Goal: Transaction & Acquisition: Book appointment/travel/reservation

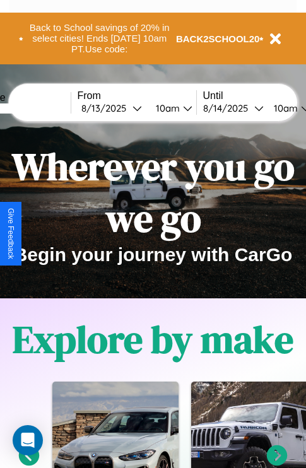
click at [42, 108] on input "text" at bounding box center [23, 108] width 95 height 10
type input "**********"
click at [126, 108] on div "8 / 13 / 2025" at bounding box center [106, 108] width 51 height 12
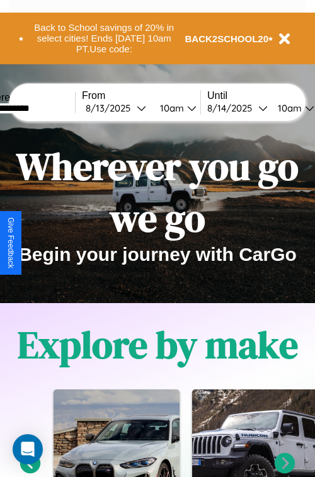
select select "*"
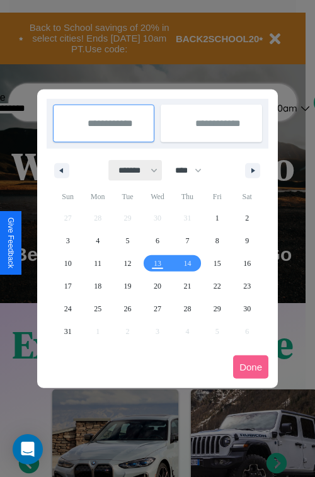
click at [132, 170] on select "******* ******** ***** ***** *** **** **** ****** ********* ******* ******** **…" at bounding box center [136, 170] width 54 height 21
click at [194, 170] on select "**** **** **** **** **** **** **** **** **** **** **** **** **** **** **** ****…" at bounding box center [188, 170] width 38 height 21
select select "****"
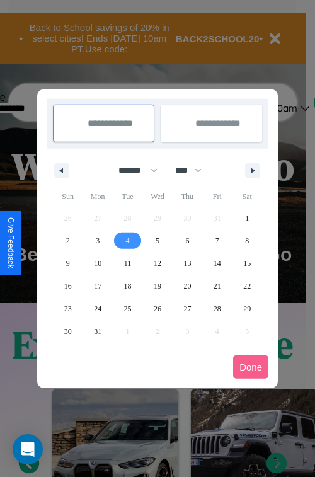
click at [127, 240] on span "4" at bounding box center [128, 241] width 4 height 23
type input "**********"
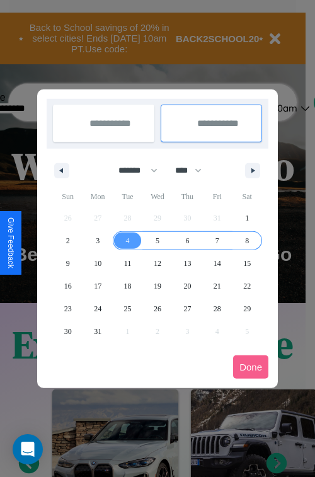
click at [247, 240] on span "8" at bounding box center [247, 241] width 4 height 23
type input "**********"
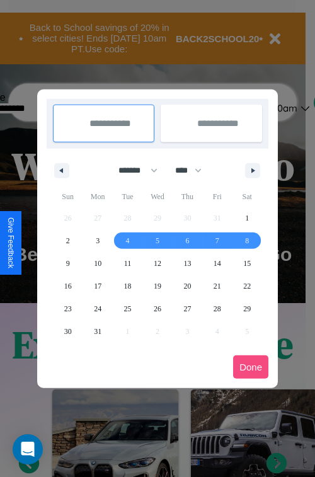
click at [251, 367] on button "Done" at bounding box center [250, 367] width 35 height 23
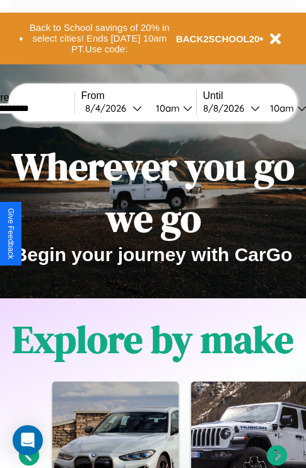
scroll to position [0, 43]
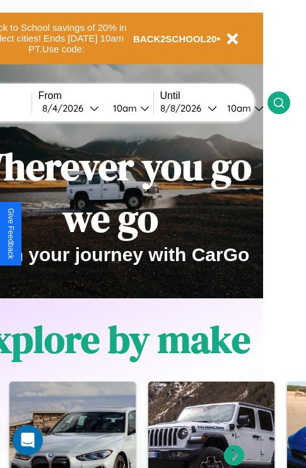
click at [285, 102] on icon at bounding box center [278, 102] width 13 height 13
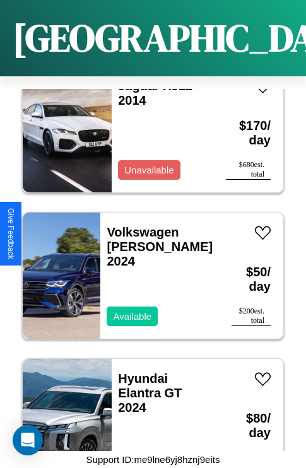
scroll to position [925, 0]
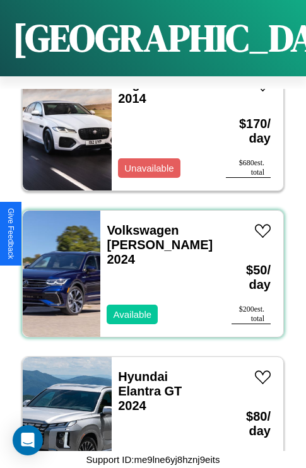
click at [148, 266] on div "Volkswagen Corrado 2024 Available" at bounding box center [159, 274] width 119 height 126
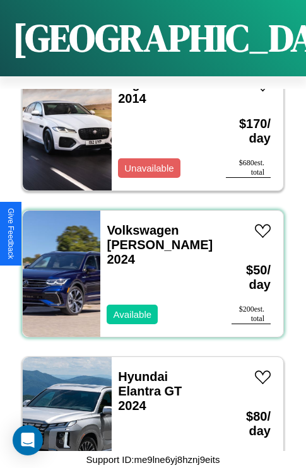
click at [148, 266] on div "Volkswagen Corrado 2024 Available" at bounding box center [159, 274] width 119 height 126
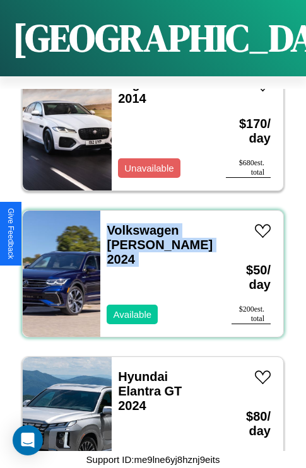
click at [148, 266] on div "Volkswagen Corrado 2024 Available" at bounding box center [159, 274] width 119 height 126
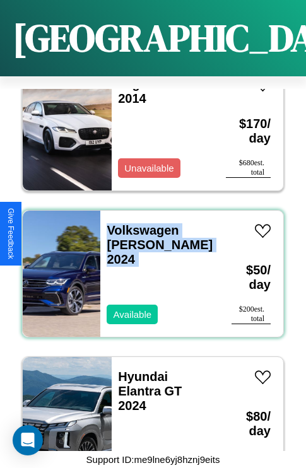
click at [148, 266] on div "Volkswagen Corrado 2024 Available" at bounding box center [159, 274] width 119 height 126
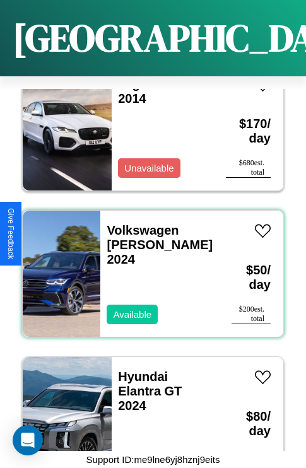
click at [148, 266] on div "Volkswagen Corrado 2024 Available" at bounding box center [159, 274] width 119 height 126
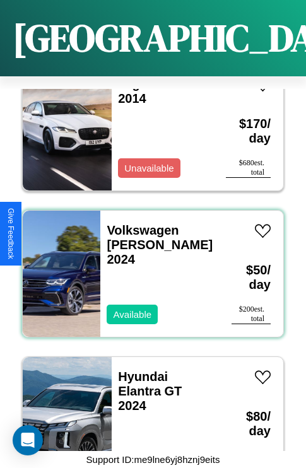
click at [148, 266] on div "Volkswagen Corrado 2024 Available" at bounding box center [159, 274] width 119 height 126
click at [150, 223] on link "Volkswagen Corrado 2024" at bounding box center [160, 244] width 106 height 43
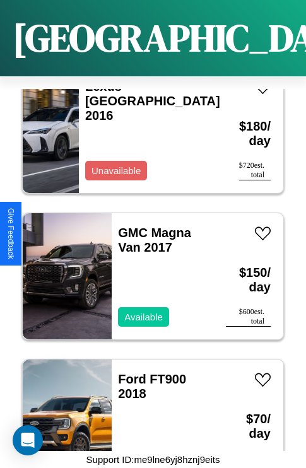
scroll to position [2973, 0]
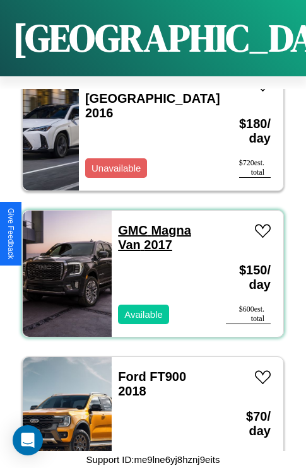
click at [129, 223] on link "GMC Magna Van 2017" at bounding box center [154, 237] width 73 height 28
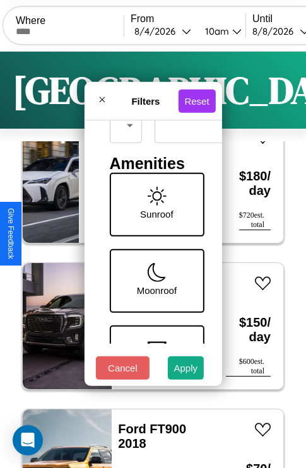
scroll to position [258, 0]
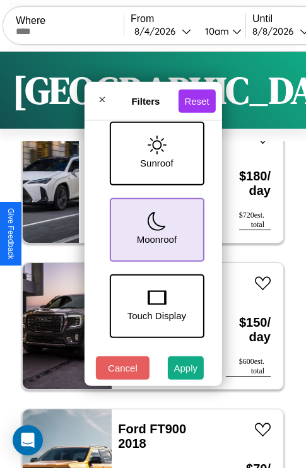
click at [155, 227] on icon at bounding box center [156, 221] width 19 height 19
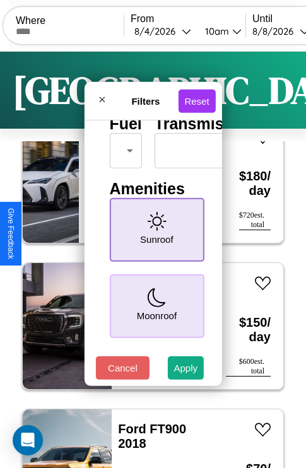
click at [155, 227] on icon at bounding box center [156, 221] width 19 height 19
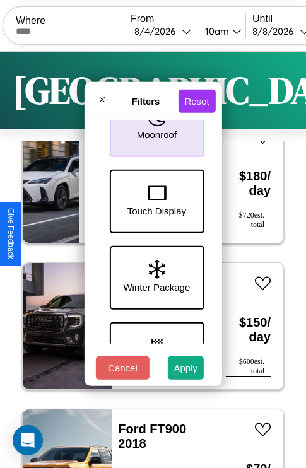
scroll to position [411, 0]
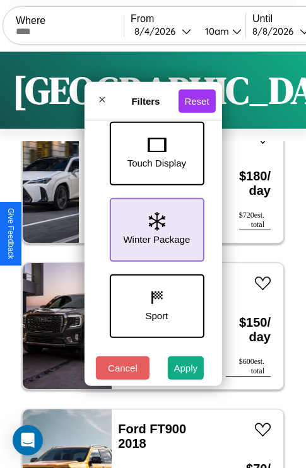
click at [155, 227] on icon at bounding box center [156, 221] width 16 height 19
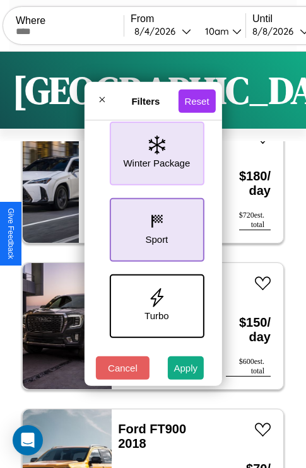
click at [155, 227] on icon at bounding box center [156, 221] width 19 height 19
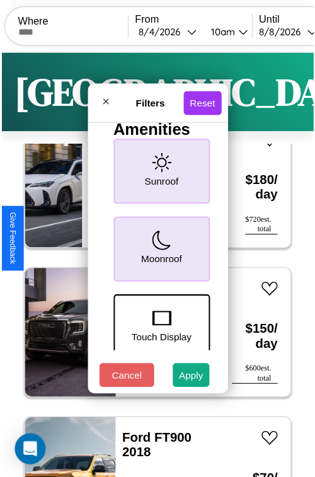
scroll to position [37, 0]
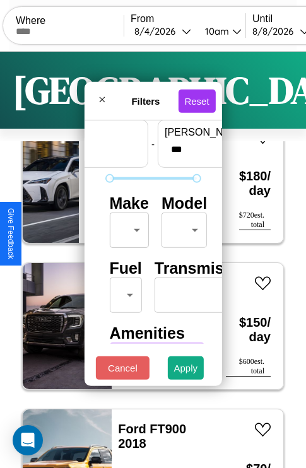
click at [127, 227] on body "CarGo Where From 8 / 4 / 2026 10am Until 8 / 8 / 2026 10am Become a Host Login …" at bounding box center [153, 260] width 306 height 520
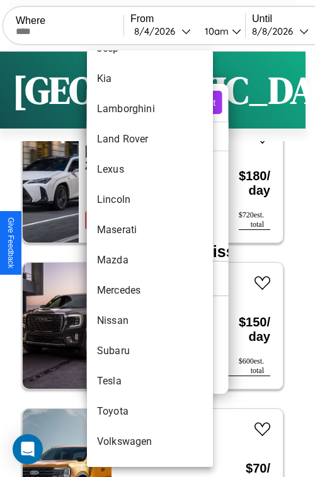
scroll to position [660, 0]
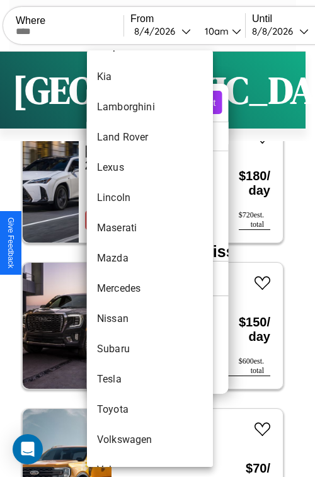
click at [126, 259] on li "Mazda" at bounding box center [150, 258] width 126 height 30
type input "*****"
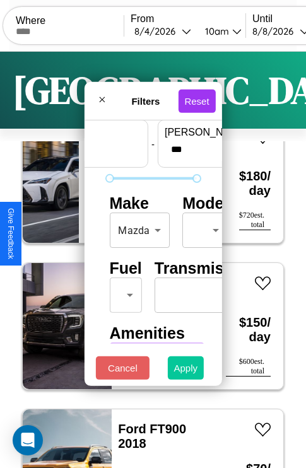
click at [186, 371] on button "Apply" at bounding box center [186, 367] width 37 height 23
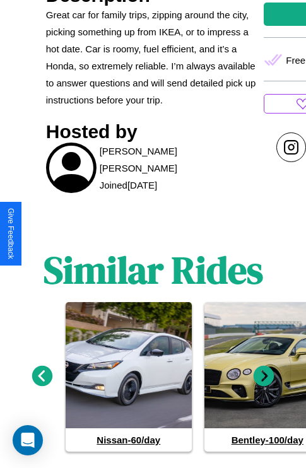
scroll to position [564, 0]
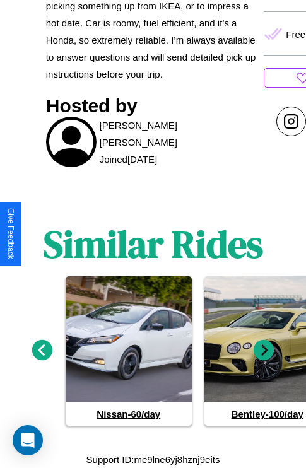
click at [264, 351] on icon at bounding box center [264, 350] width 21 height 21
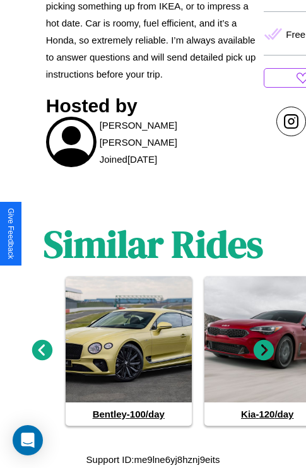
click at [264, 351] on icon at bounding box center [264, 350] width 21 height 21
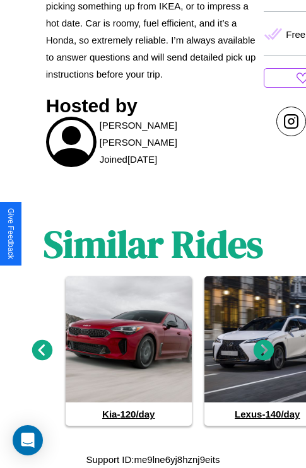
click at [264, 351] on icon at bounding box center [264, 350] width 21 height 21
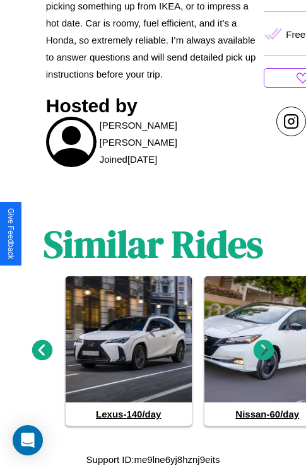
click at [264, 351] on icon at bounding box center [264, 350] width 21 height 21
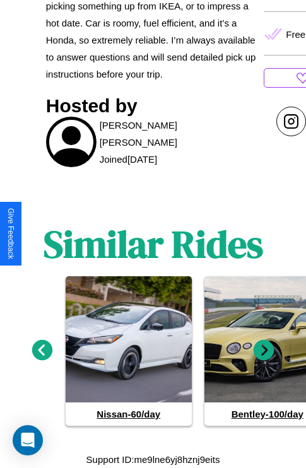
click at [264, 351] on icon at bounding box center [264, 350] width 21 height 21
